Goal: Task Accomplishment & Management: Manage account settings

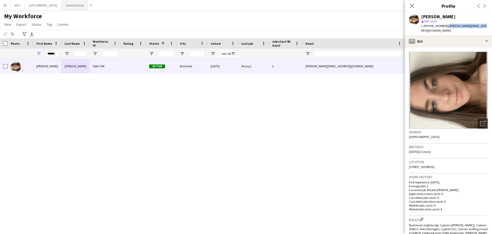
drag, startPoint x: 0, startPoint y: 0, endPoint x: 84, endPoint y: 4, distance: 83.7
click at [84, 4] on button "Central board Close" at bounding box center [75, 5] width 26 height 10
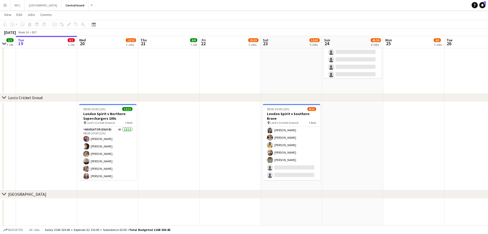
scroll to position [0, 125]
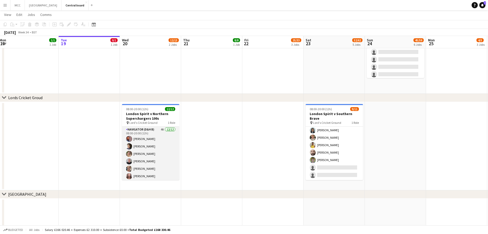
click at [169, 161] on app-card-role "Navigator (D&H B) 4A [DATE] 08:00-20:00 (12h) [PERSON_NAME] [PERSON_NAME] [PERS…" at bounding box center [150, 175] width 57 height 99
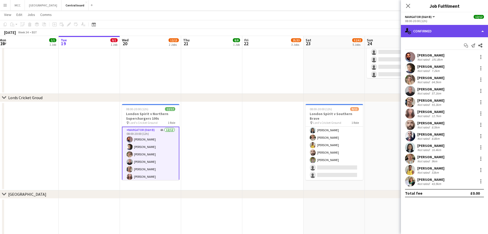
click at [445, 30] on div "single-neutral-actions-check-2 Confirmed" at bounding box center [444, 31] width 87 height 12
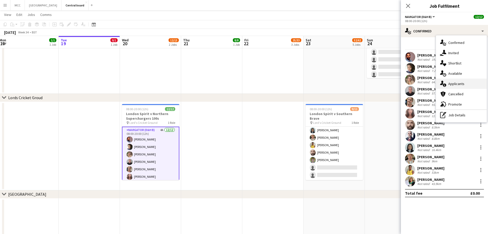
click at [457, 86] on div "single-neutral-actions-information Applicants" at bounding box center [461, 83] width 51 height 10
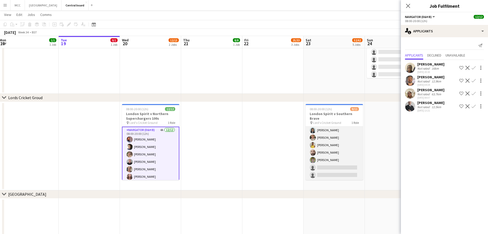
click at [327, 155] on app-card-role "Navigator (D&H B) 1I 3A [DATE] 08:00-20:00 (12h) [PERSON_NAME] [PERSON_NAME] [P…" at bounding box center [334, 134] width 57 height 92
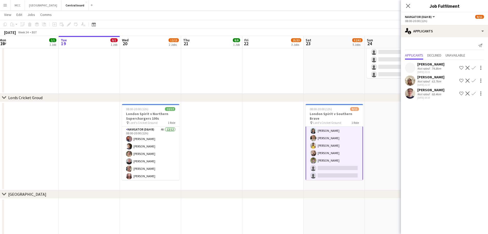
scroll to position [39, 0]
click at [380, 148] on app-date-cell at bounding box center [395, 146] width 61 height 88
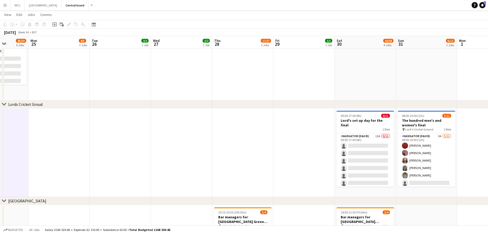
scroll to position [421, 0]
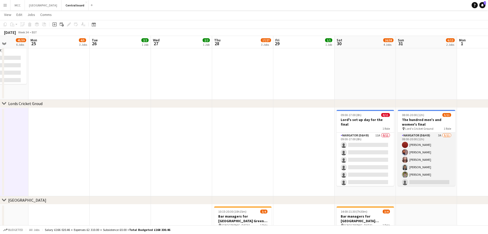
click at [424, 150] on app-card-role "Navigator (D&H B) 3A [DATE] 08:00-20:00 (12h) [PERSON_NAME] [PERSON_NAME] [PERS…" at bounding box center [426, 178] width 57 height 92
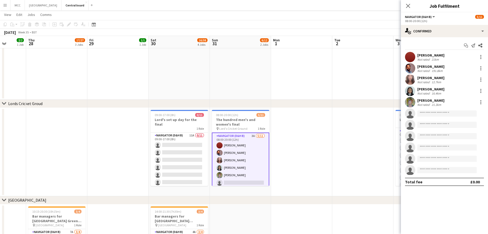
scroll to position [0, 158]
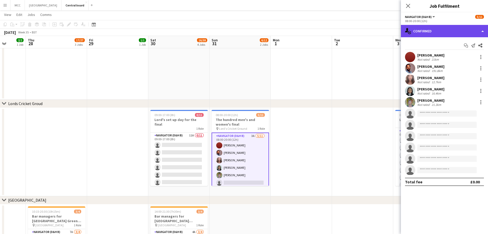
click at [465, 31] on div "single-neutral-actions-check-2 Confirmed" at bounding box center [444, 31] width 87 height 12
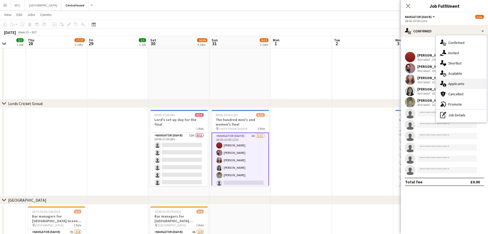
click at [460, 82] on div "single-neutral-actions-information Applicants" at bounding box center [461, 83] width 51 height 10
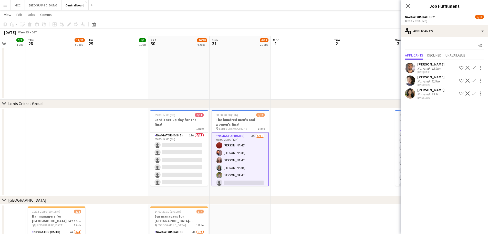
click at [475, 80] on app-icon "Confirm" at bounding box center [474, 80] width 4 height 4
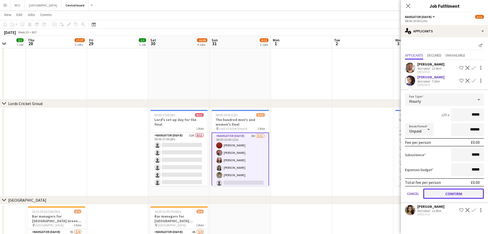
click at [466, 196] on button "Confirm" at bounding box center [454, 193] width 61 height 10
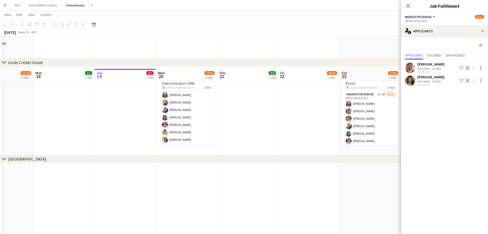
scroll to position [495, 0]
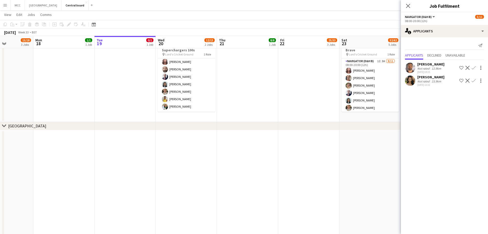
click at [279, 135] on app-date-cell at bounding box center [308, 206] width 61 height 153
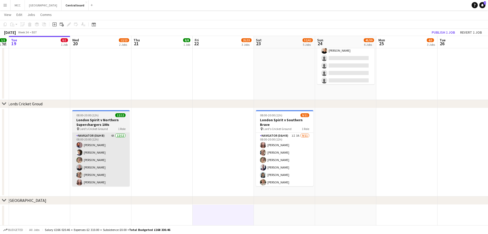
scroll to position [0, 111]
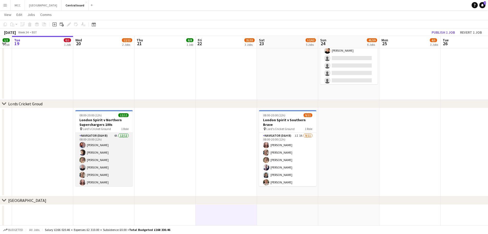
click at [121, 161] on app-card-role "Navigator (D&H B) 4A [DATE] 08:00-20:00 (12h) [PERSON_NAME] [PERSON_NAME] [PERS…" at bounding box center [103, 182] width 57 height 99
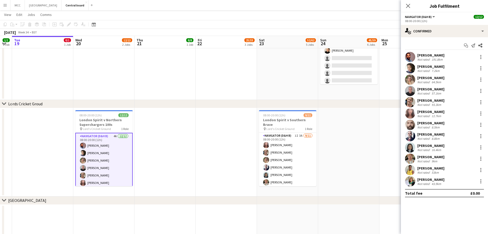
scroll to position [47, 0]
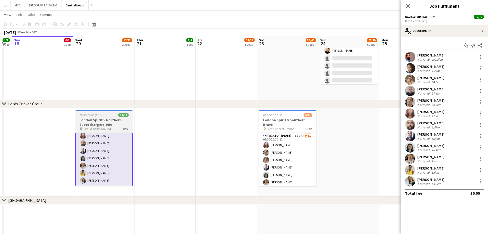
click at [109, 116] on div "08:00-20:00 (12h) 12/12" at bounding box center [103, 115] width 57 height 4
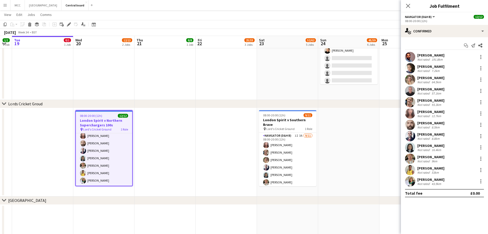
scroll to position [46, 0]
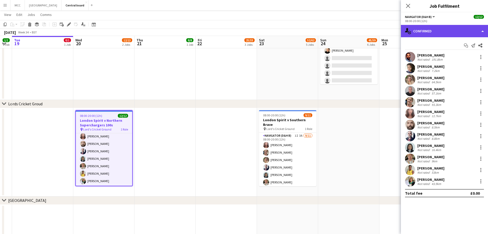
click at [483, 27] on div "single-neutral-actions-check-2 Confirmed" at bounding box center [444, 31] width 87 height 12
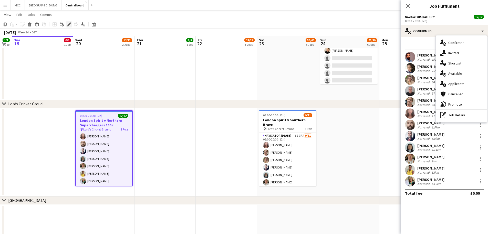
click at [68, 23] on icon "Edit" at bounding box center [69, 24] width 4 height 4
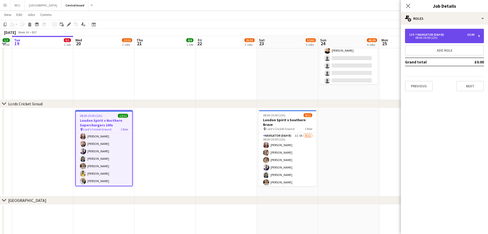
click at [463, 36] on div "12 x Navigator (D&H B) £0.00" at bounding box center [442, 35] width 65 height 4
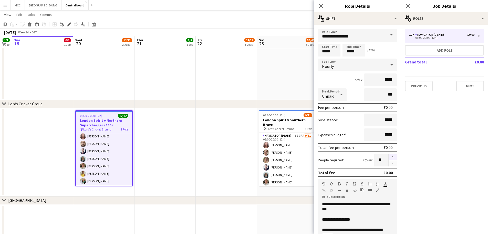
click at [390, 156] on button "button" at bounding box center [393, 156] width 8 height 7
type input "**"
click at [169, 153] on app-date-cell at bounding box center [165, 152] width 61 height 88
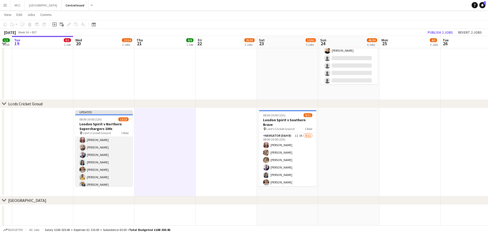
click at [101, 160] on app-card-role "Navigator (D&H B) 2I 4A [DATE] 08:00-20:00 (12h) [PERSON_NAME] [PERSON_NAME] [P…" at bounding box center [103, 143] width 57 height 107
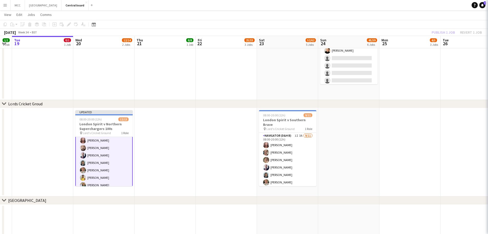
scroll to position [47, 0]
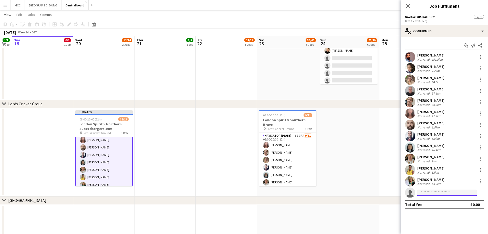
click at [434, 194] on input at bounding box center [447, 192] width 59 height 6
type input "*****"
click at [438, 208] on span "[PHONE_NUMBER]" at bounding box center [447, 208] width 51 height 4
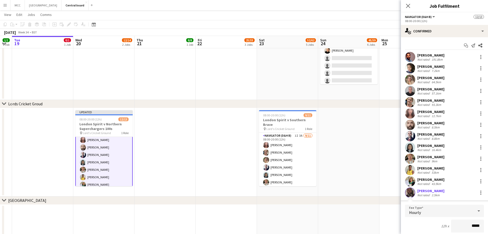
scroll to position [95, 0]
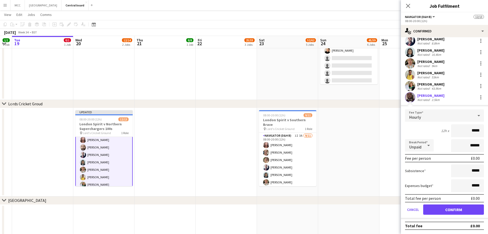
click at [457, 215] on form "Fee Type Hourly 12h x ***** Break Period Unpaid ****** Fee per person £0.00 Sub…" at bounding box center [444, 163] width 87 height 109
click at [452, 208] on button "Confirm" at bounding box center [454, 209] width 61 height 10
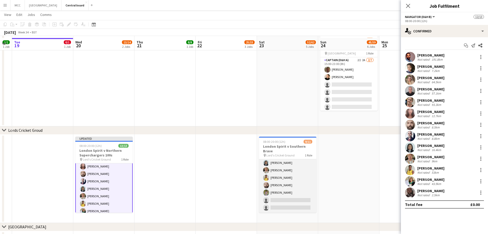
scroll to position [394, 0]
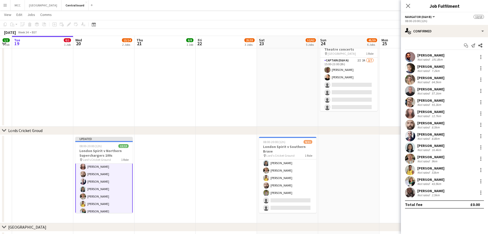
click at [212, 176] on app-date-cell at bounding box center [226, 179] width 61 height 88
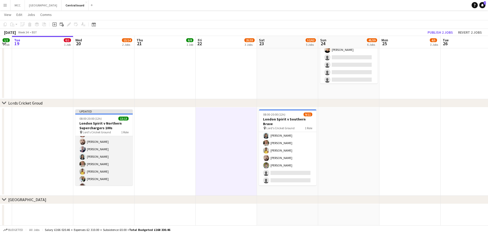
scroll to position [57, 0]
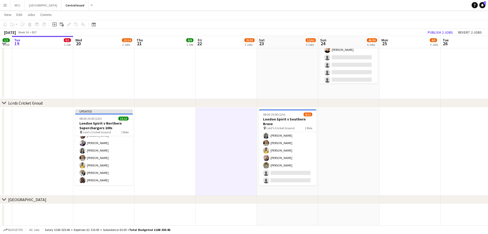
click at [205, 150] on app-date-cell at bounding box center [226, 151] width 61 height 88
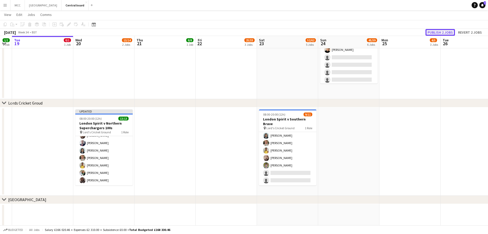
click at [447, 30] on button "Publish 2 jobs" at bounding box center [440, 32] width 29 height 7
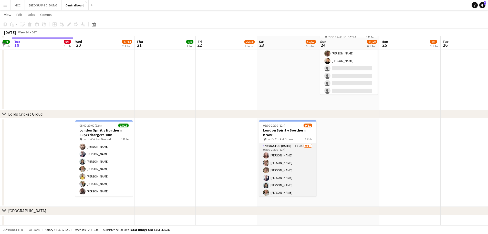
scroll to position [411, 0]
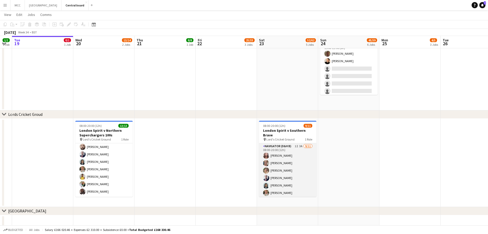
click at [288, 149] on app-card-role "Navigator (D&H B) 1I 3A [DATE] 08:00-20:00 (12h) [PERSON_NAME] [PERSON_NAME] [P…" at bounding box center [287, 189] width 57 height 92
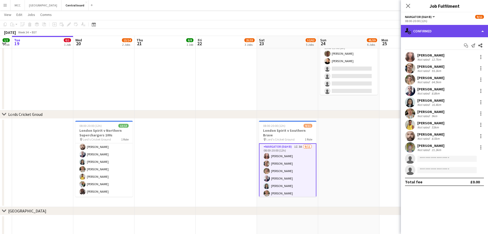
click at [476, 32] on div "single-neutral-actions-check-2 Confirmed" at bounding box center [444, 31] width 87 height 12
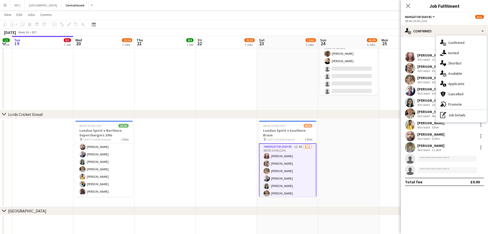
click at [356, 172] on app-date-cell at bounding box center [348, 162] width 61 height 88
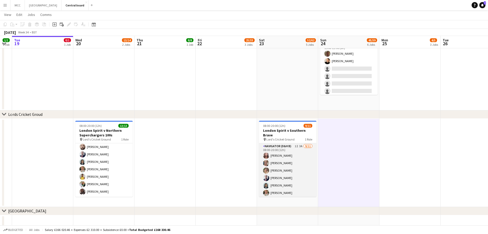
click at [289, 156] on app-card-role "Navigator (D&H B) 1I 3A [DATE] 08:00-20:00 (12h) [PERSON_NAME] [PERSON_NAME] [P…" at bounding box center [287, 189] width 57 height 92
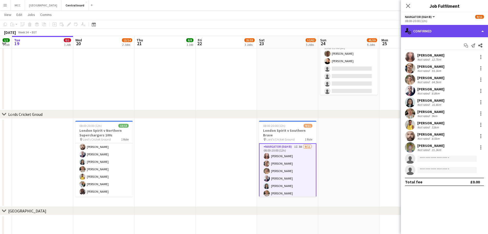
click at [484, 30] on div "single-neutral-actions-check-2 Confirmed" at bounding box center [444, 31] width 87 height 12
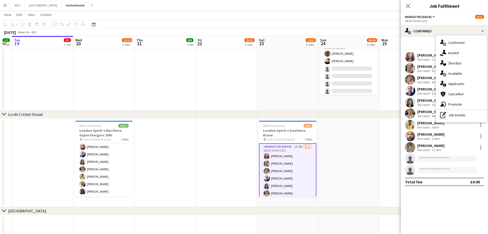
click at [329, 146] on app-date-cell at bounding box center [348, 162] width 61 height 88
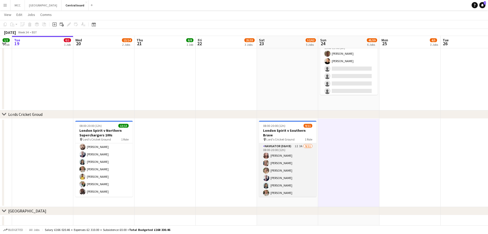
click at [286, 164] on app-card-role "Navigator (D&H B) 1I 3A [DATE] 08:00-20:00 (12h) [PERSON_NAME] [PERSON_NAME] [P…" at bounding box center [287, 189] width 57 height 92
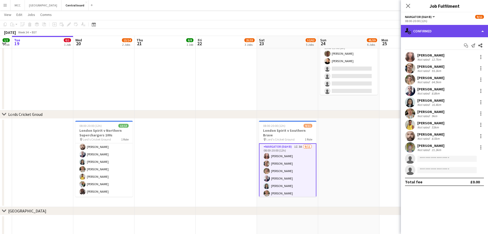
click at [483, 32] on div "single-neutral-actions-check-2 Confirmed" at bounding box center [444, 31] width 87 height 12
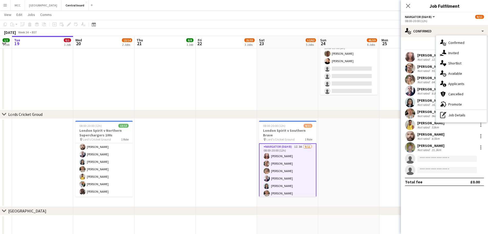
click at [426, 127] on div "Not rated" at bounding box center [424, 127] width 13 height 4
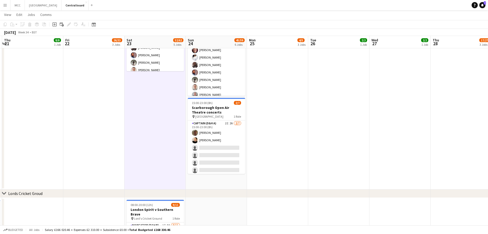
scroll to position [0, 115]
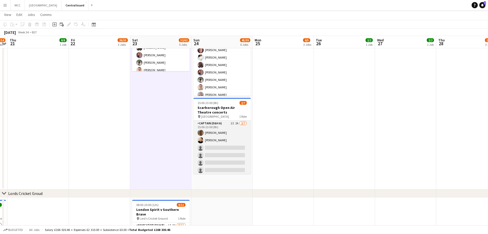
click at [224, 135] on app-card-role "Captain (D&H A) 2I 2A [DATE] 15:00-23:00 (8h) [PERSON_NAME] [PERSON_NAME] singl…" at bounding box center [222, 151] width 57 height 62
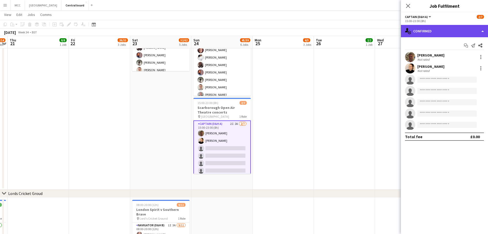
click at [435, 30] on div "single-neutral-actions-check-2 Confirmed" at bounding box center [444, 31] width 87 height 12
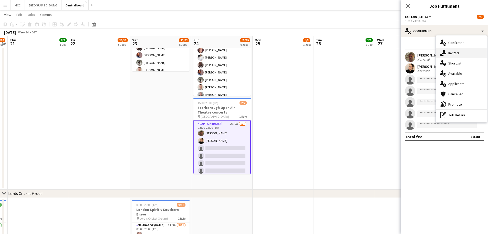
click at [457, 51] on div "single-neutral-actions-share-1 Invited" at bounding box center [461, 53] width 51 height 10
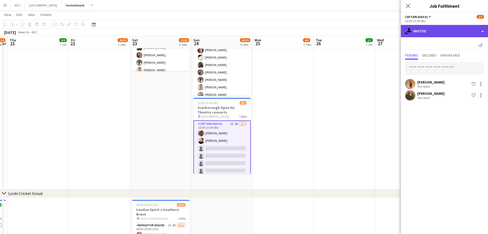
click at [431, 31] on div "single-neutral-actions-share-1 Invited" at bounding box center [444, 31] width 87 height 12
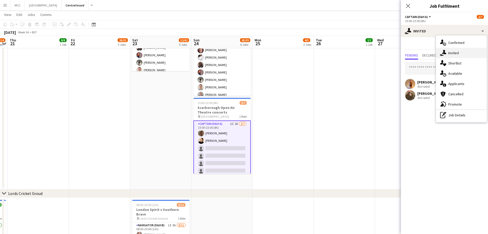
click at [455, 52] on div "single-neutral-actions-share-1 Invited" at bounding box center [461, 53] width 51 height 10
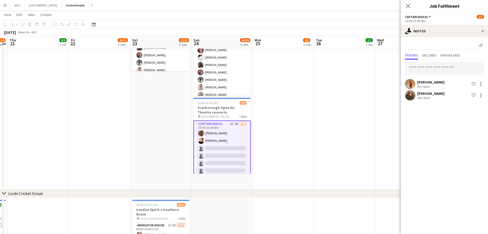
click at [224, 137] on app-card-role "Captain (D&H A) 2I 2A [DATE] 15:00-23:00 (8h) [PERSON_NAME] [PERSON_NAME] singl…" at bounding box center [222, 151] width 57 height 63
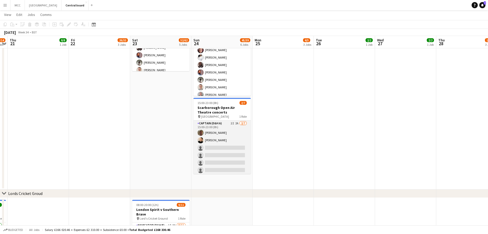
click at [224, 137] on app-card-role "Captain (D&H A) 2I 2A [DATE] 15:00-23:00 (8h) [PERSON_NAME] [PERSON_NAME] singl…" at bounding box center [222, 151] width 57 height 62
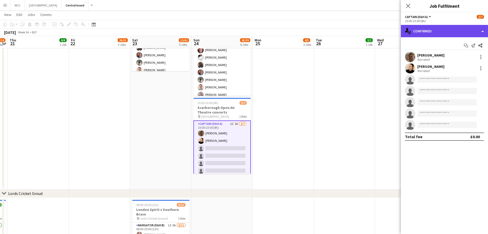
click at [448, 29] on div "single-neutral-actions-check-2 Confirmed" at bounding box center [444, 31] width 87 height 12
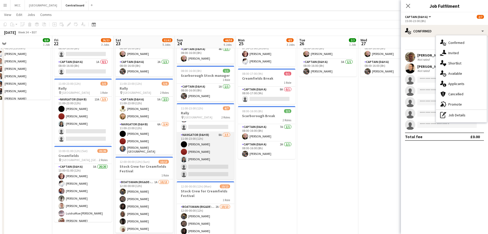
scroll to position [0, 0]
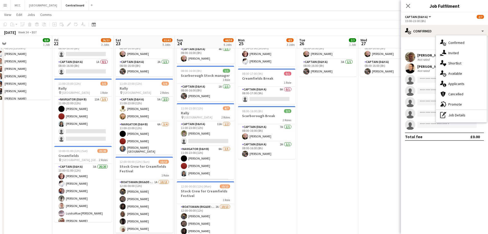
click at [263, 201] on app-date-cell "07:30-13:00 (5h30m) 2/2 Creamfields container Bar 1 Role Navigator (D&H B) 3A […" at bounding box center [266, 225] width 61 height 407
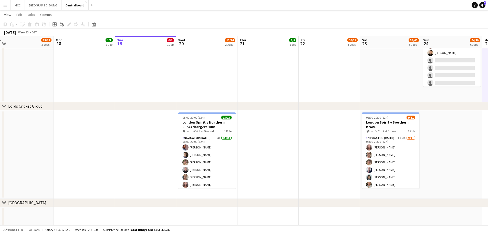
scroll to position [420, 0]
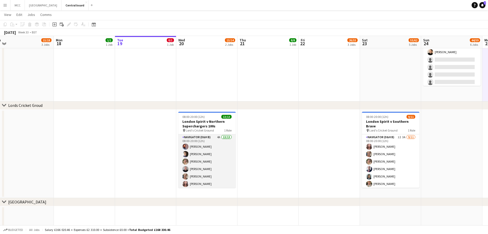
click at [209, 144] on app-card-role "Navigator (D&H B) 4A 13/13 08:00-20:00 (12h) [PERSON_NAME] [PERSON_NAME] [PERSO…" at bounding box center [206, 187] width 57 height 107
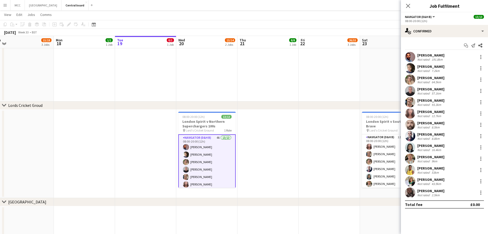
click at [291, 176] on app-date-cell at bounding box center [268, 153] width 61 height 88
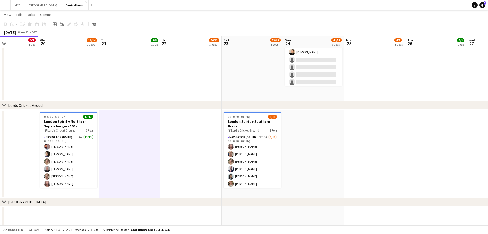
scroll to position [0, 147]
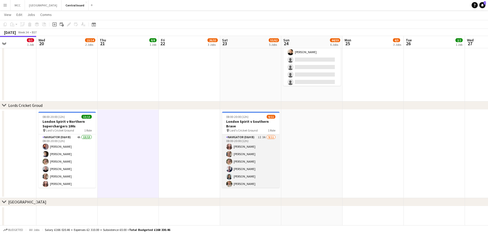
click at [257, 152] on app-card-role "Navigator (D&H B) 1I 3A [DATE] 08:00-20:00 (12h) [PERSON_NAME] [PERSON_NAME] [P…" at bounding box center [250, 180] width 57 height 92
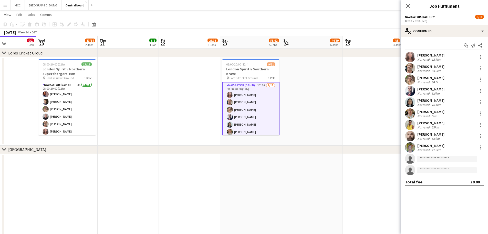
scroll to position [472, 0]
click at [358, 169] on app-date-cell at bounding box center [373, 229] width 61 height 153
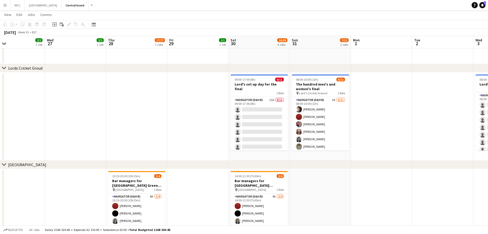
scroll to position [553, 0]
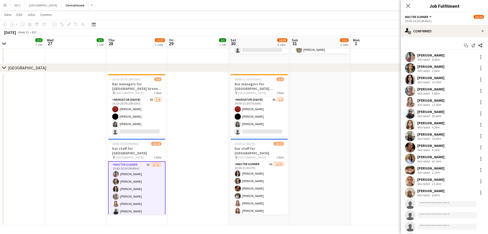
scroll to position [80, 0]
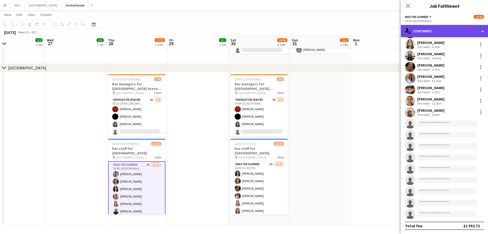
click at [483, 29] on div "single-neutral-actions-check-2 Confirmed" at bounding box center [444, 31] width 87 height 12
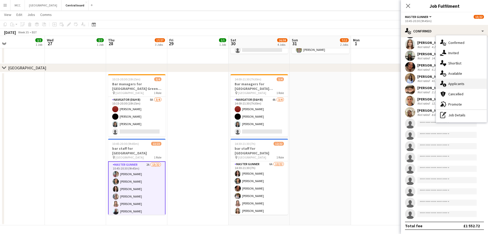
click at [461, 82] on div "single-neutral-actions-information Applicants" at bounding box center [461, 83] width 51 height 10
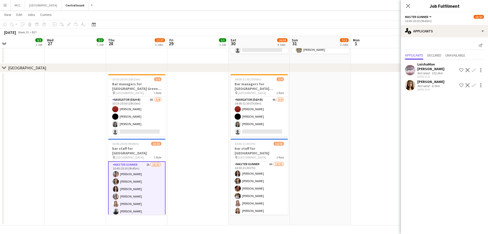
click at [474, 68] on app-icon "Confirm" at bounding box center [474, 70] width 4 height 4
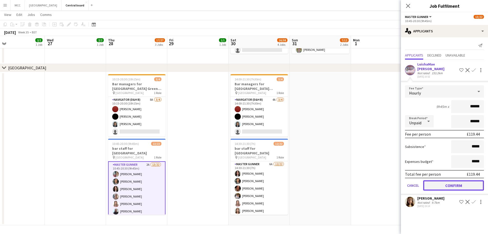
click at [460, 180] on button "Confirm" at bounding box center [454, 185] width 61 height 10
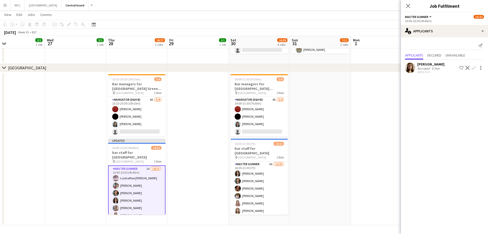
click at [475, 69] on app-icon "Confirm" at bounding box center [474, 68] width 4 height 4
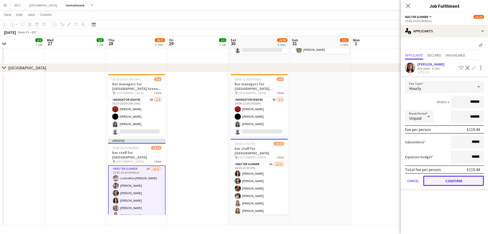
click at [465, 178] on button "Confirm" at bounding box center [454, 180] width 61 height 10
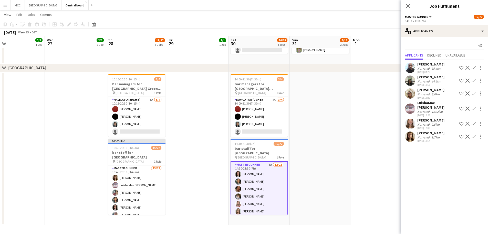
click at [474, 67] on app-icon "Confirm" at bounding box center [474, 68] width 4 height 4
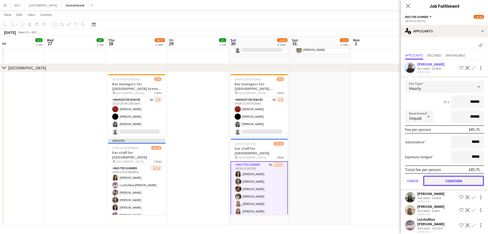
click at [457, 179] on button "Confirm" at bounding box center [454, 180] width 61 height 10
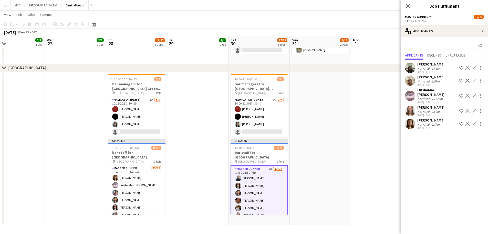
click at [475, 69] on app-icon "Confirm" at bounding box center [474, 68] width 4 height 4
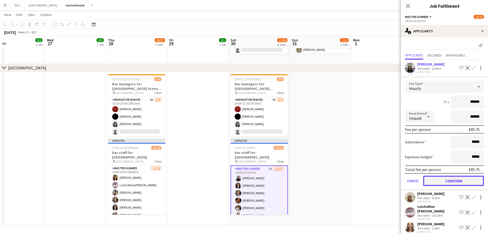
click at [467, 180] on button "Confirm" at bounding box center [454, 180] width 61 height 10
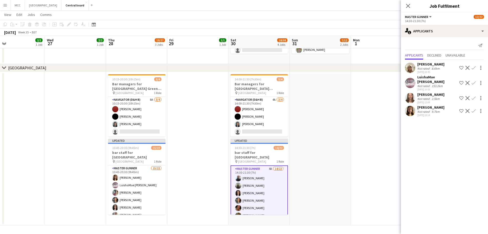
click at [474, 67] on app-icon "Confirm" at bounding box center [474, 68] width 4 height 4
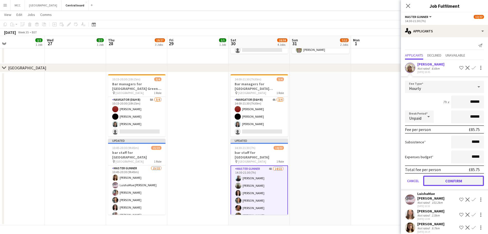
click at [463, 178] on button "Confirm" at bounding box center [454, 180] width 61 height 10
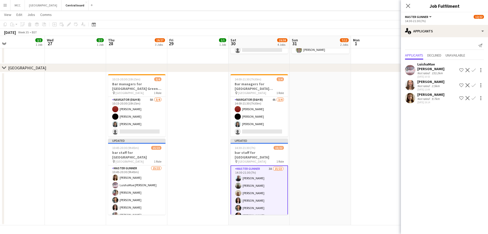
click at [475, 68] on app-icon "Confirm" at bounding box center [474, 70] width 4 height 4
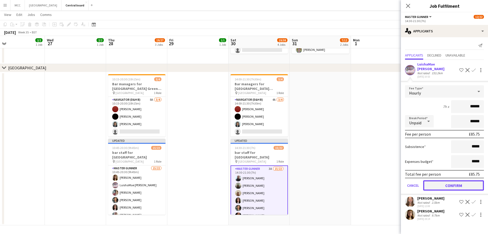
click at [466, 180] on button "Confirm" at bounding box center [454, 185] width 61 height 10
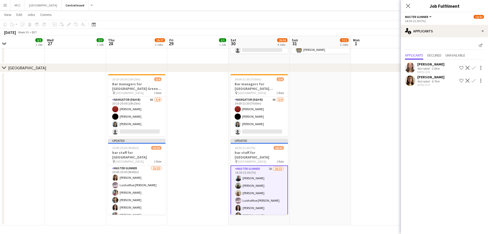
click at [474, 66] on app-icon "Confirm" at bounding box center [474, 68] width 4 height 4
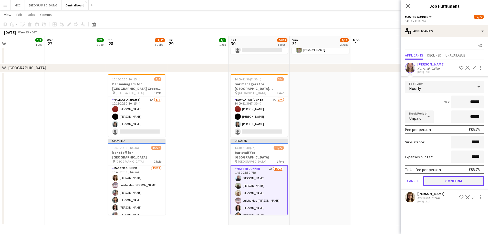
click at [454, 180] on button "Confirm" at bounding box center [454, 180] width 61 height 10
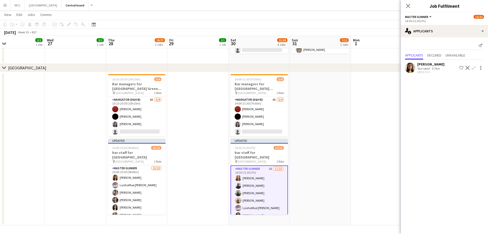
click at [474, 67] on app-icon "Confirm" at bounding box center [474, 68] width 4 height 4
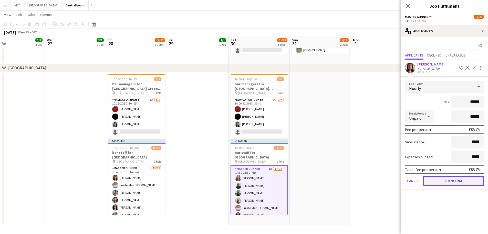
click at [464, 179] on button "Confirm" at bounding box center [454, 180] width 61 height 10
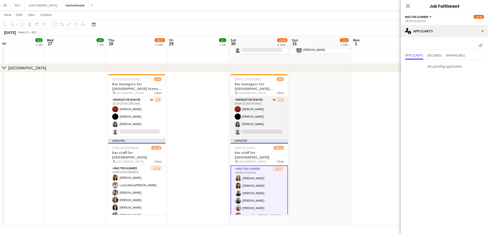
click at [263, 111] on app-card-role "Navigator (D&H B) 4A [DATE] 14:00-21:30 (7h30m) Zoe [PERSON_NAME] [PERSON_NAME]…" at bounding box center [259, 117] width 57 height 40
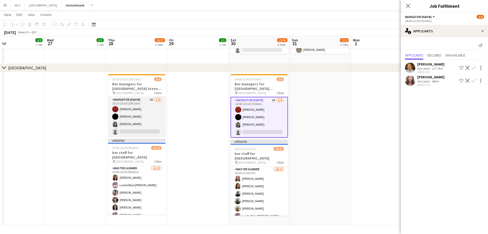
click at [147, 121] on app-card-role "Navigator (D&H B) 8A [DATE] 10:15-20:30 (10h15m) Zoe [PERSON_NAME] [PERSON_NAME…" at bounding box center [136, 117] width 57 height 40
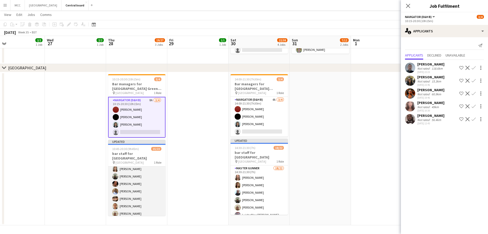
click at [135, 201] on app-card-role "Master Gunner 15/22 10:45-20:30 (9h45m) [PERSON_NAME] [PERSON_NAME] [PERSON_NAM…" at bounding box center [136, 184] width 57 height 174
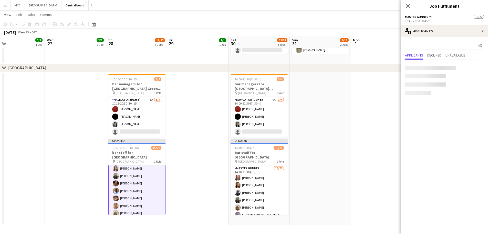
scroll to position [70, 0]
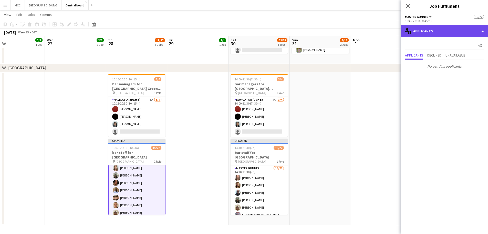
click at [438, 30] on div "single-neutral-actions-information Applicants" at bounding box center [444, 31] width 87 height 12
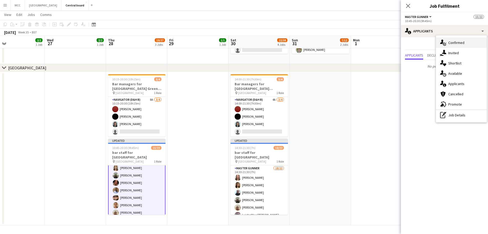
click at [456, 41] on div "single-neutral-actions-check-2 Confirmed" at bounding box center [461, 42] width 51 height 10
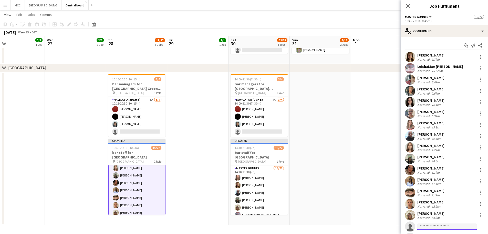
click at [453, 228] on input at bounding box center [447, 226] width 59 height 6
type input "****"
click at [437, 214] on span "[EMAIL_ADDRESS][DOMAIN_NAME]" at bounding box center [447, 215] width 51 height 4
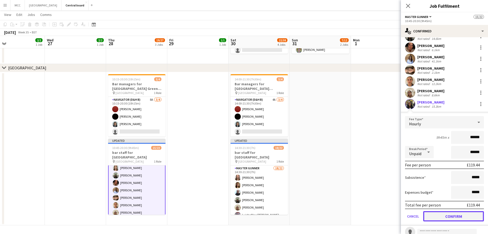
click at [450, 214] on button "Confirm" at bounding box center [454, 216] width 61 height 10
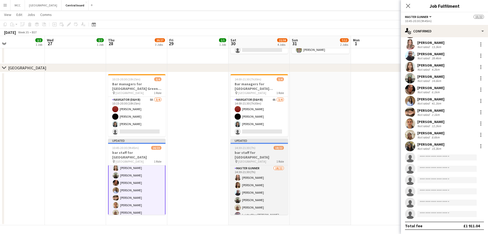
click at [256, 139] on div "Updated" at bounding box center [259, 140] width 57 height 4
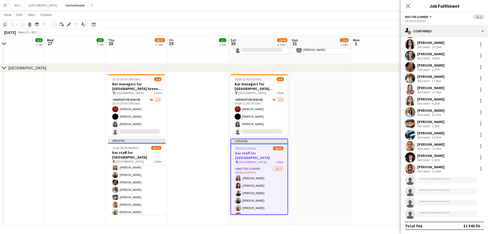
scroll to position [69, 0]
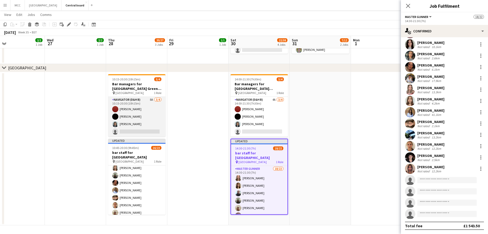
click at [112, 133] on app-card-role "Navigator (D&H B) 8A [DATE] 10:15-20:30 (10h15m) Zoe [PERSON_NAME] [PERSON_NAME…" at bounding box center [136, 117] width 57 height 40
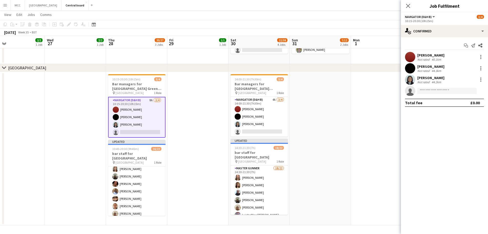
click at [136, 120] on app-card-role "Navigator (D&H B) 8A [DATE] 10:15-20:30 (10h15m) Zoe [PERSON_NAME] [PERSON_NAME…" at bounding box center [136, 117] width 57 height 41
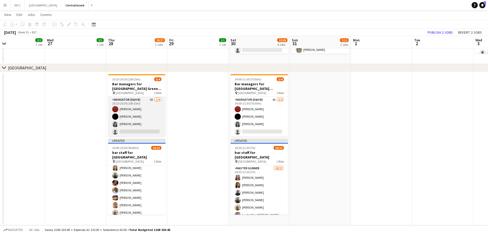
click at [136, 120] on app-card-role "Navigator (D&H B) 8A [DATE] 10:15-20:30 (10h15m) Zoe [PERSON_NAME] [PERSON_NAME…" at bounding box center [136, 117] width 57 height 40
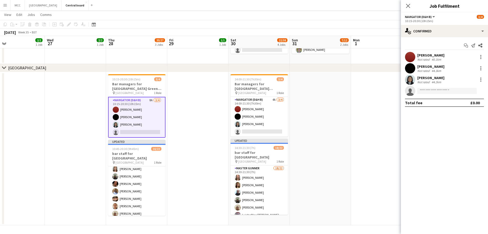
click at [326, 132] on app-date-cell at bounding box center [320, 148] width 61 height 153
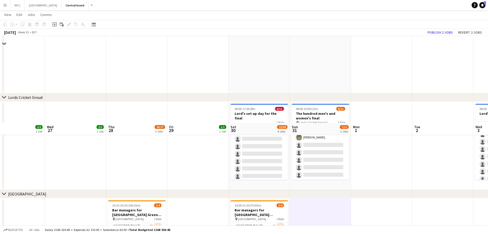
scroll to position [553, 0]
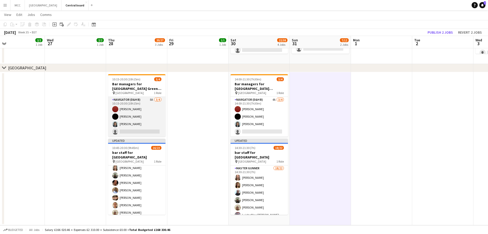
click at [125, 121] on app-card-role "Navigator (D&H B) 8A [DATE] 10:15-20:30 (10h15m) Zoe [PERSON_NAME] [PERSON_NAME…" at bounding box center [136, 117] width 57 height 40
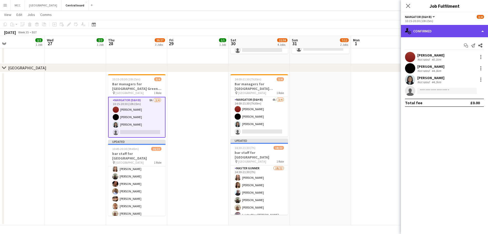
click at [451, 35] on div "single-neutral-actions-check-2 Confirmed" at bounding box center [444, 31] width 87 height 12
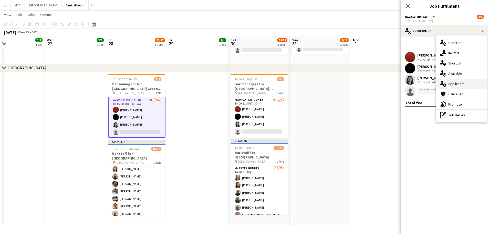
click at [465, 85] on div "single-neutral-actions-information Applicants" at bounding box center [461, 83] width 51 height 10
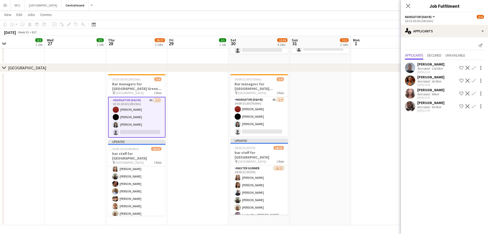
click at [329, 116] on app-date-cell at bounding box center [320, 148] width 61 height 153
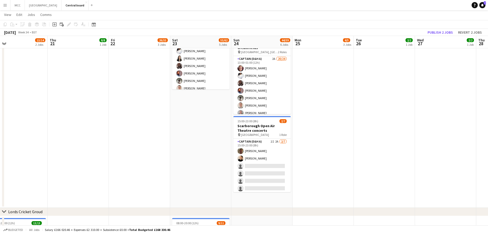
scroll to position [314, 0]
click at [201, 155] on app-date-cell "08:00-16:00 (8h) 2/2 Scarborough Build 2 Roles Captain (D&H A) 4A [DATE] 08:00-…" at bounding box center [200, 3] width 61 height 407
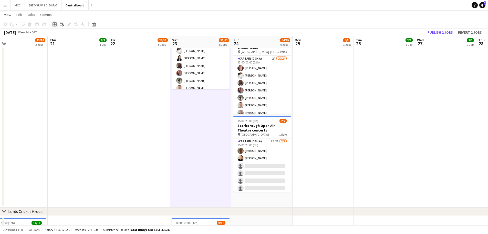
click at [55, 24] on icon "Add job" at bounding box center [55, 24] width 4 height 4
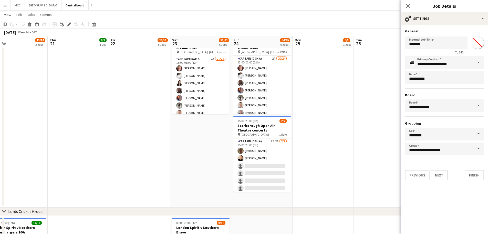
drag, startPoint x: 439, startPoint y: 44, endPoint x: 394, endPoint y: 49, distance: 44.6
click at [394, 49] on body "Menu Boards Boards Boards All jobs Status Workforce Workforce My Workforce Recr…" at bounding box center [244, 79] width 488 height 787
type input "**********"
click at [437, 178] on button "Next" at bounding box center [439, 175] width 17 height 10
type input "*******"
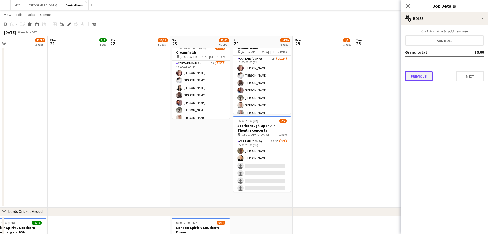
click at [421, 73] on button "Previous" at bounding box center [419, 76] width 28 height 10
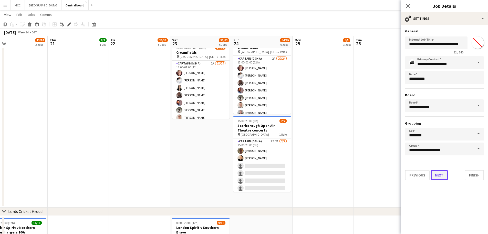
click at [441, 172] on button "Next" at bounding box center [439, 175] width 17 height 10
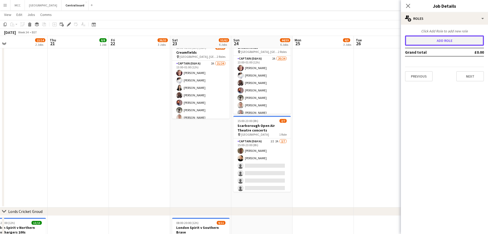
click at [453, 41] on button "Add role" at bounding box center [444, 40] width 79 height 10
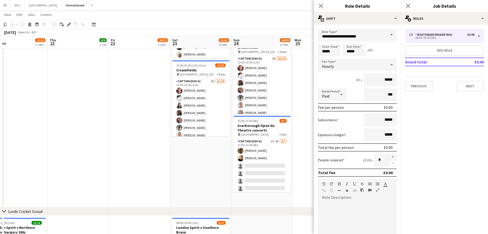
click at [389, 37] on span at bounding box center [391, 35] width 11 height 12
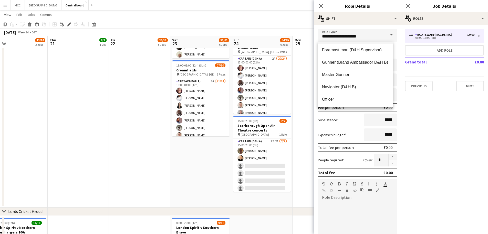
scroll to position [62, 0]
click at [340, 87] on span "Navigator (D&H B)" at bounding box center [355, 86] width 67 height 5
type input "**********"
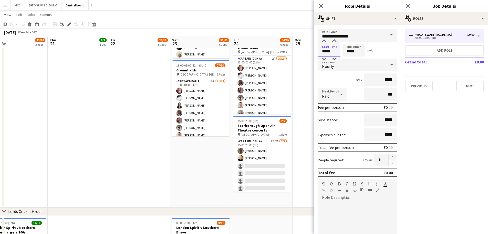
drag, startPoint x: 336, startPoint y: 50, endPoint x: 306, endPoint y: 51, distance: 30.8
click at [306, 51] on body "Menu Boards Boards Boards All jobs Status Workforce Workforce My Workforce Recr…" at bounding box center [244, 79] width 488 height 787
type input "*****"
drag, startPoint x: 358, startPoint y: 53, endPoint x: 327, endPoint y: 53, distance: 31.0
click at [327, 53] on div "Start Time ***** End Time ***** (4h)" at bounding box center [357, 50] width 79 height 13
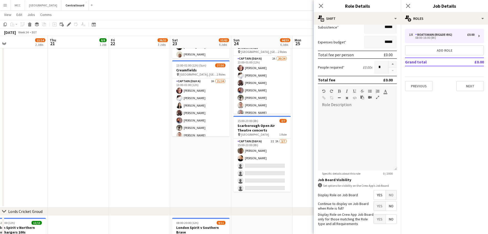
scroll to position [93, 0]
type input "*****"
click at [349, 116] on div at bounding box center [357, 139] width 79 height 62
click at [367, 124] on div "**********" at bounding box center [355, 121] width 67 height 5
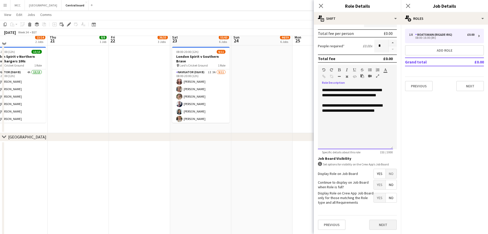
scroll to position [486, 0]
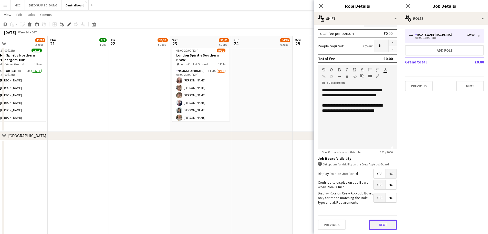
click at [382, 225] on button "Next" at bounding box center [383, 224] width 28 height 10
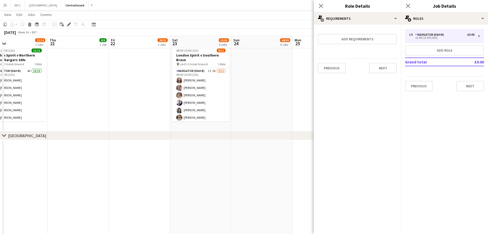
scroll to position [0, 0]
drag, startPoint x: 483, startPoint y: 85, endPoint x: 480, endPoint y: 86, distance: 3.6
click at [480, 86] on button "Next" at bounding box center [471, 86] width 28 height 10
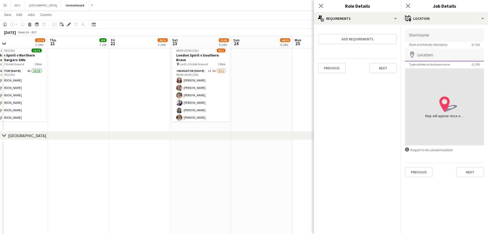
click at [436, 58] on input "Location" at bounding box center [444, 54] width 79 height 13
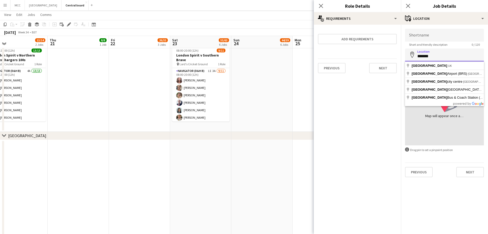
click at [436, 61] on input "*******" at bounding box center [444, 54] width 79 height 13
type input "**********"
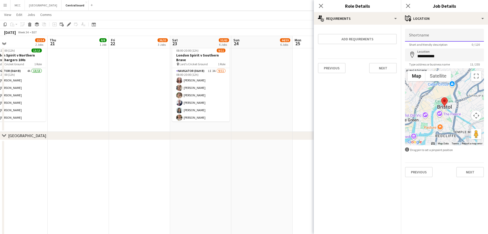
click at [431, 38] on input "Shortname" at bounding box center [444, 35] width 79 height 13
type input "*******"
click at [433, 58] on input "**********" at bounding box center [444, 54] width 79 height 13
click at [475, 174] on button "Next" at bounding box center [471, 172] width 28 height 10
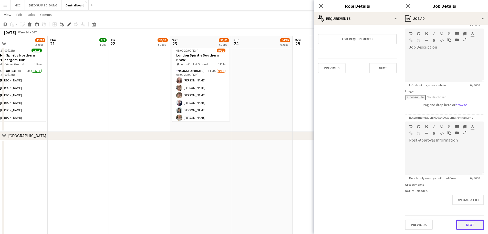
scroll to position [20, 0]
click at [466, 205] on form "**********" at bounding box center [444, 119] width 87 height 221
click at [295, 203] on app-date-cell at bounding box center [323, 216] width 61 height 153
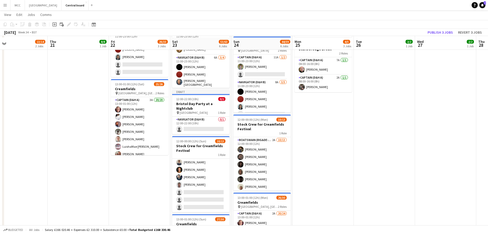
scroll to position [7, 0]
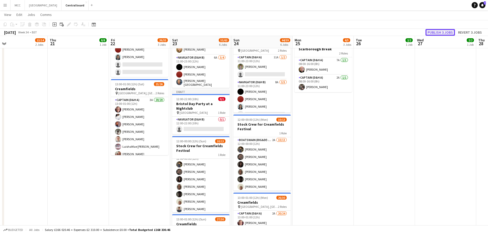
click at [442, 32] on button "Publish 3 jobs" at bounding box center [440, 32] width 29 height 7
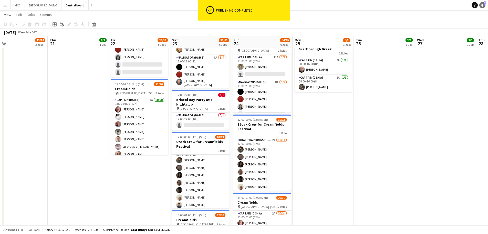
click at [484, 4] on span "7" at bounding box center [485, 2] width 2 height 3
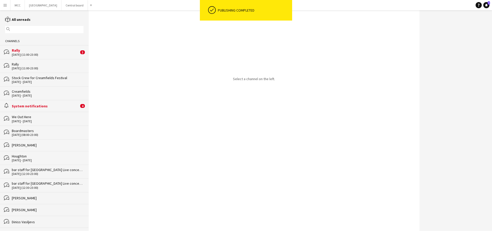
click at [45, 55] on div "[DATE] (11:00-23:00)" at bounding box center [45, 55] width 67 height 4
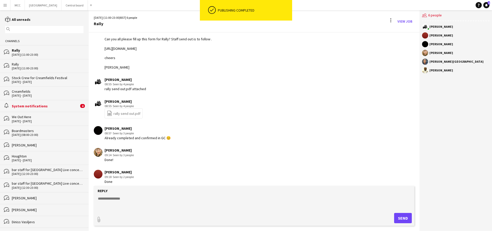
scroll to position [37, 0]
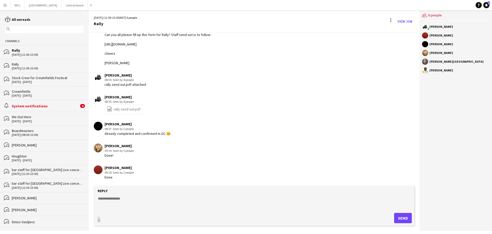
click at [133, 199] on textarea at bounding box center [255, 202] width 316 height 13
type textarea "**********"
drag, startPoint x: 420, startPoint y: 216, endPoint x: 405, endPoint y: 217, distance: 14.9
click at [405, 217] on div "**********" at bounding box center [291, 120] width 404 height 220
click at [405, 217] on button "Send" at bounding box center [403, 218] width 18 height 10
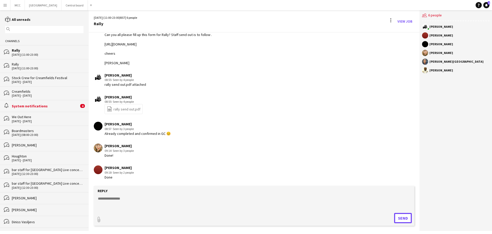
scroll to position [59, 0]
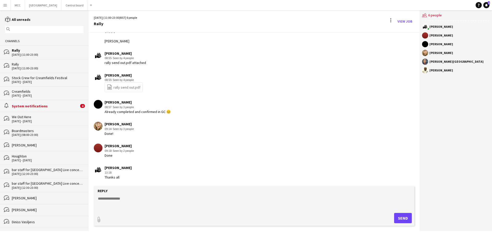
click at [50, 106] on div "System notifications" at bounding box center [45, 106] width 67 height 5
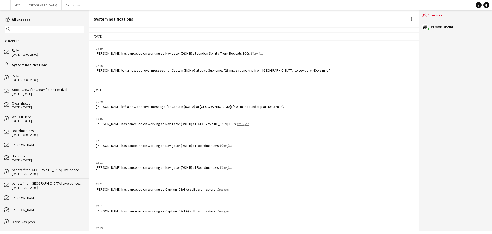
drag, startPoint x: 302, startPoint y: 69, endPoint x: 112, endPoint y: 71, distance: 190.5
click at [112, 71] on div "[PERSON_NAME] left a new approval message for Captain (D&H A) at Love Supreme: …" at bounding box center [213, 70] width 235 height 5
click at [285, 109] on app-chat-system-message "06:29 [PERSON_NAME] left a new approval message for Captain (D&H A) at [GEOGRAP…" at bounding box center [254, 104] width 331 height 14
click at [1, 5] on button "Menu" at bounding box center [5, 5] width 10 height 10
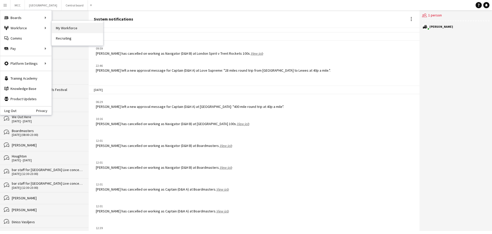
click at [71, 29] on link "My Workforce" at bounding box center [77, 28] width 51 height 10
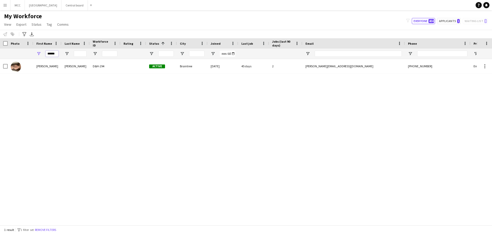
drag, startPoint x: 56, startPoint y: 55, endPoint x: 35, endPoint y: 55, distance: 21.0
click at [35, 55] on div "******" at bounding box center [47, 53] width 28 height 10
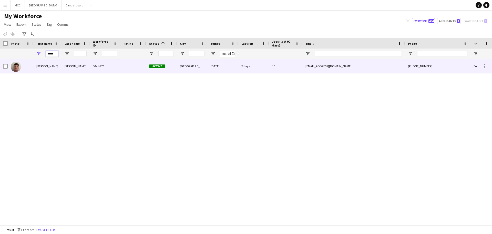
type input "*****"
click at [67, 64] on div "[PERSON_NAME]" at bounding box center [76, 66] width 28 height 14
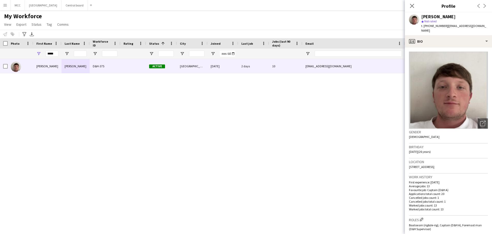
drag, startPoint x: 479, startPoint y: 27, endPoint x: 448, endPoint y: 28, distance: 30.8
click at [448, 28] on div "[PERSON_NAME] star Not rated t. [PHONE_NUMBER] | [EMAIL_ADDRESS][DOMAIN_NAME]" at bounding box center [448, 23] width 87 height 23
copy span "[EMAIL_ADDRESS][DOMAIN_NAME]"
click at [448, 28] on div "[PERSON_NAME] star Not rated t. [PHONE_NUMBER] | [EMAIL_ADDRESS][DOMAIN_NAME]" at bounding box center [448, 23] width 87 height 23
click at [76, 7] on button "Central board Close" at bounding box center [75, 5] width 26 height 10
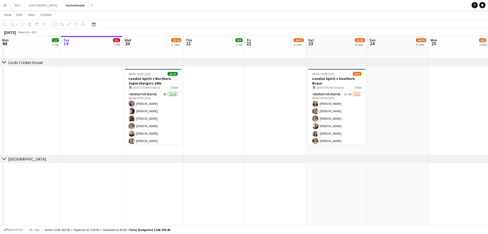
click at [220, 117] on app-date-cell at bounding box center [214, 111] width 61 height 88
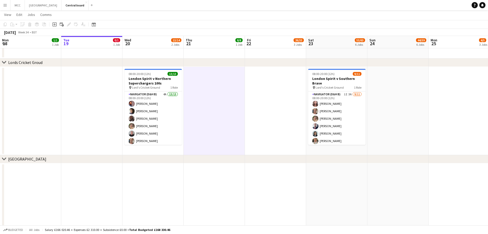
click at [6, 6] on app-icon "Menu" at bounding box center [5, 5] width 4 height 4
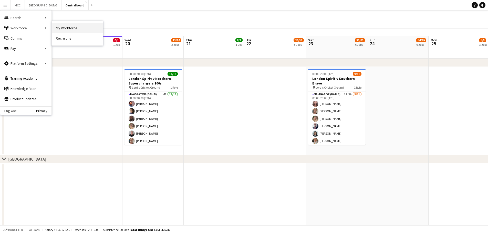
click at [65, 28] on link "My Workforce" at bounding box center [77, 28] width 51 height 10
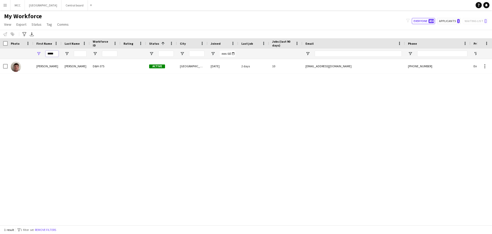
drag, startPoint x: 58, startPoint y: 53, endPoint x: 41, endPoint y: 54, distance: 17.0
click at [41, 54] on div "*****" at bounding box center [47, 53] width 28 height 10
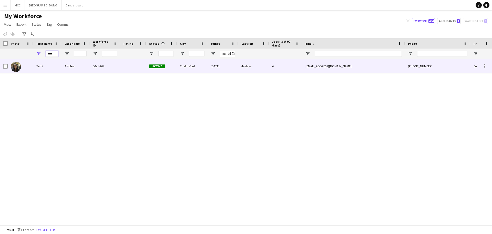
type input "****"
click at [411, 64] on div "[PHONE_NUMBER]" at bounding box center [438, 66] width 66 height 14
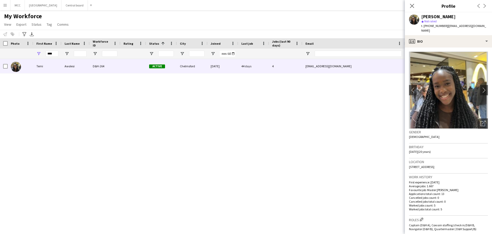
drag, startPoint x: 480, startPoint y: 25, endPoint x: 448, endPoint y: 27, distance: 32.6
click at [448, 27] on div "[PERSON_NAME] star Not rated t. [PHONE_NUMBER] | [EMAIL_ADDRESS][DOMAIN_NAME]" at bounding box center [448, 23] width 87 height 23
copy span "[EMAIL_ADDRESS][DOMAIN_NAME]"
click at [7, 5] on button "Menu" at bounding box center [5, 5] width 10 height 10
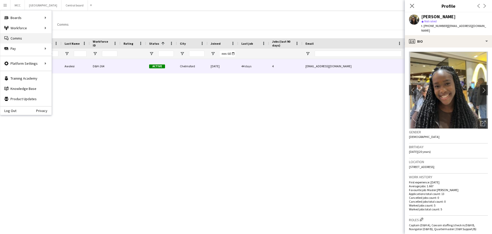
click at [21, 38] on link "Comms Comms" at bounding box center [25, 38] width 51 height 10
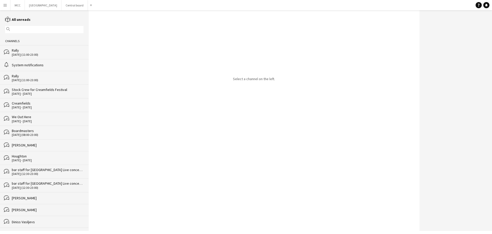
click at [41, 93] on div "[DATE] - [DATE]" at bounding box center [48, 94] width 72 height 4
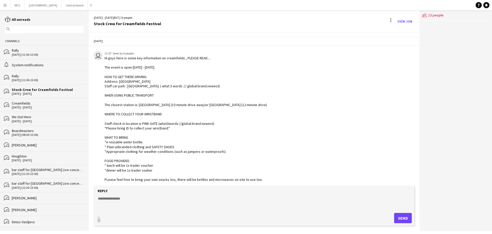
scroll to position [12, 0]
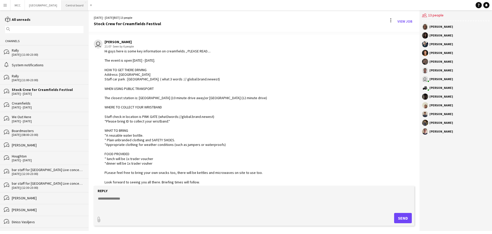
click at [82, 4] on button "Central board Close" at bounding box center [75, 5] width 26 height 10
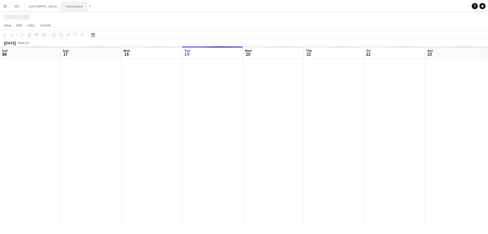
scroll to position [0, 123]
